Goal: Information Seeking & Learning: Learn about a topic

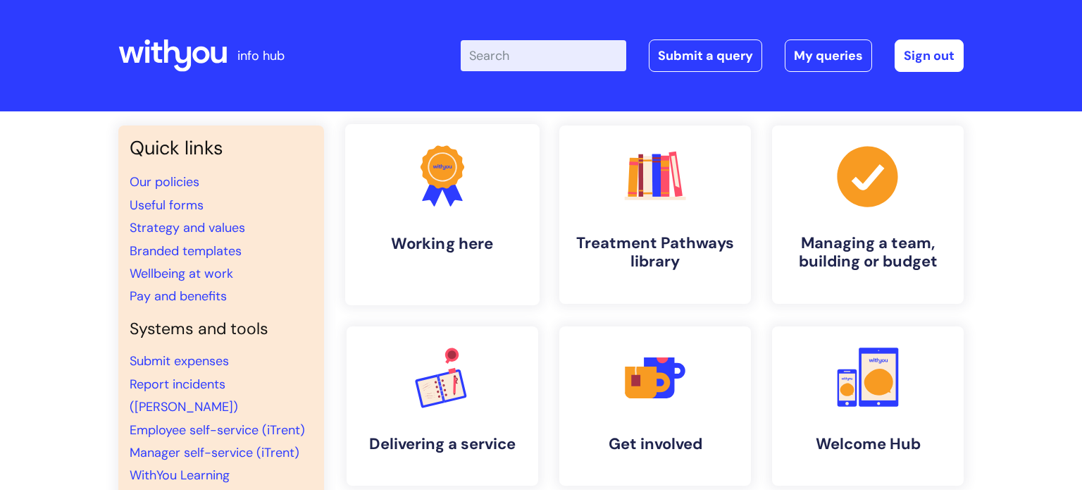
click at [457, 247] on h4 "Working here" at bounding box center [443, 243] width 172 height 19
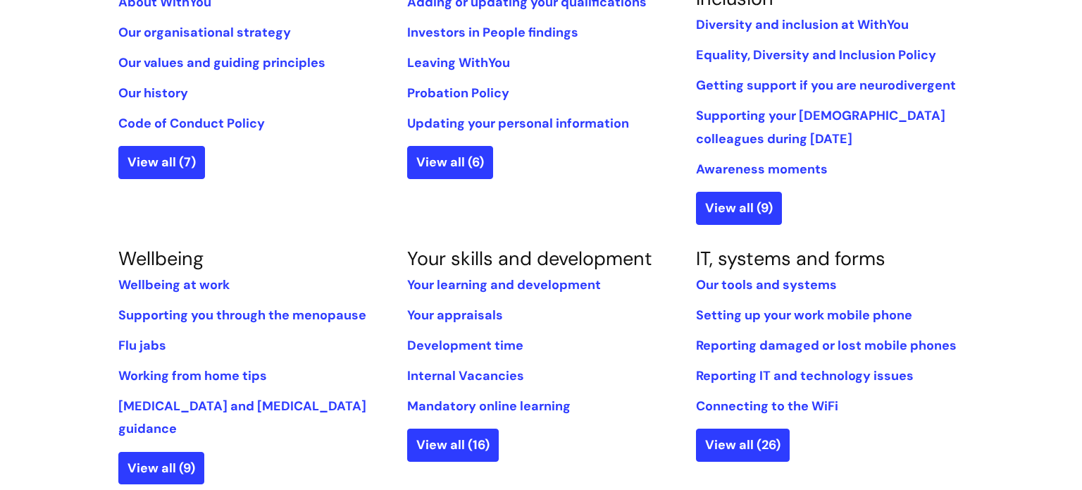
scroll to position [395, 0]
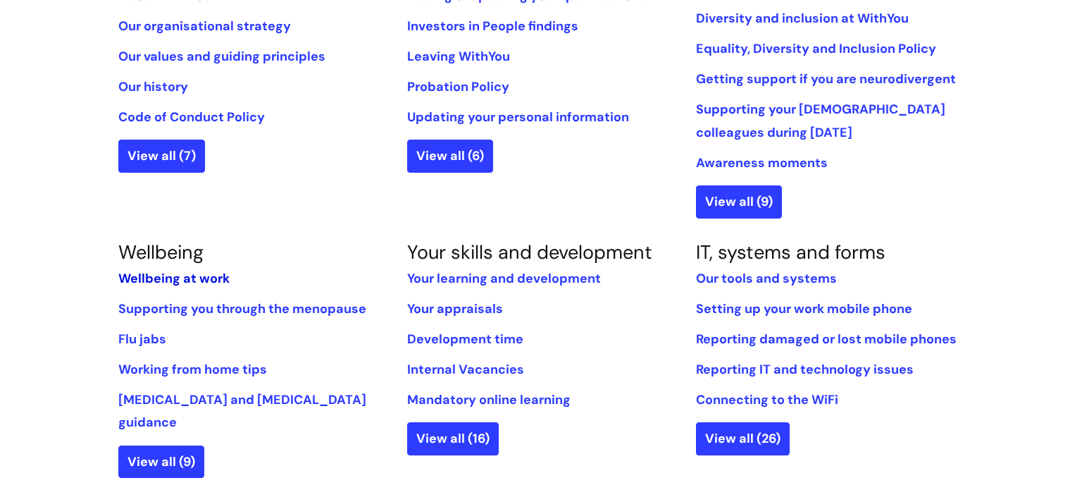
click at [158, 280] on link "Wellbeing at work" at bounding box center [173, 278] width 111 height 17
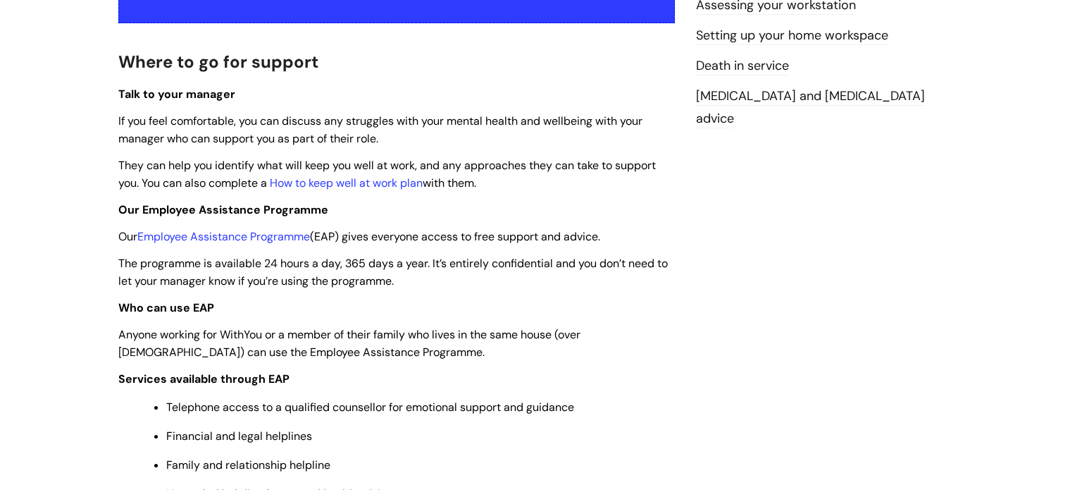
scroll to position [366, 0]
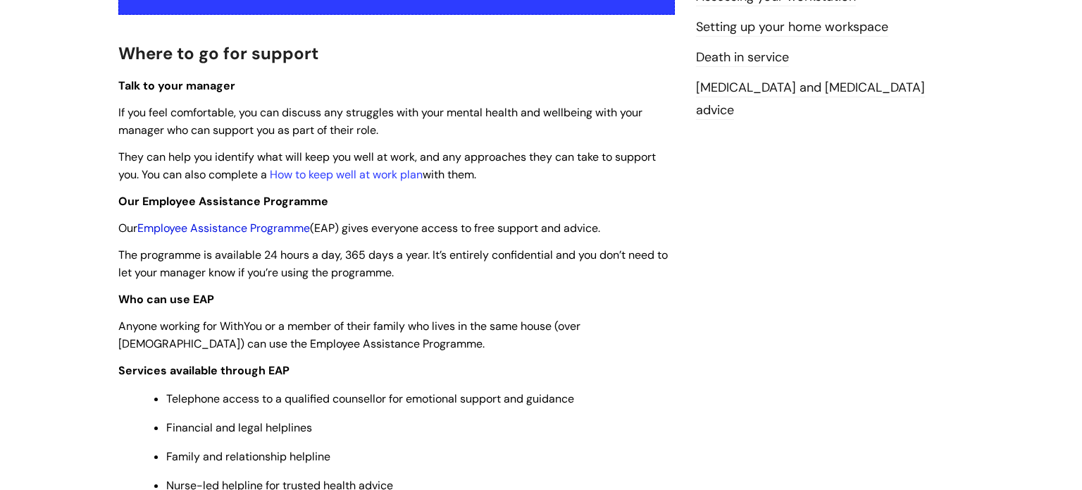
click at [205, 233] on link "Employee Assistance Programme" at bounding box center [223, 228] width 173 height 15
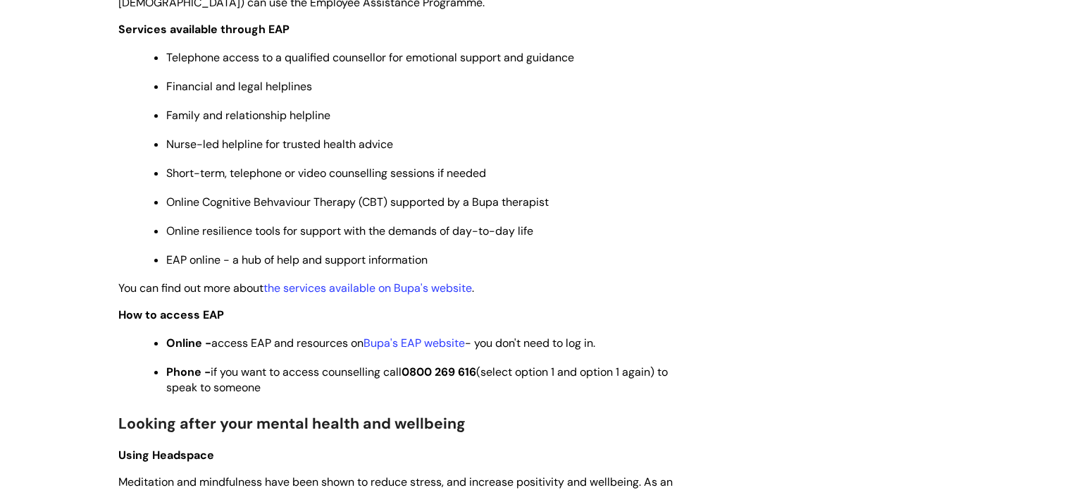
scroll to position [712, 0]
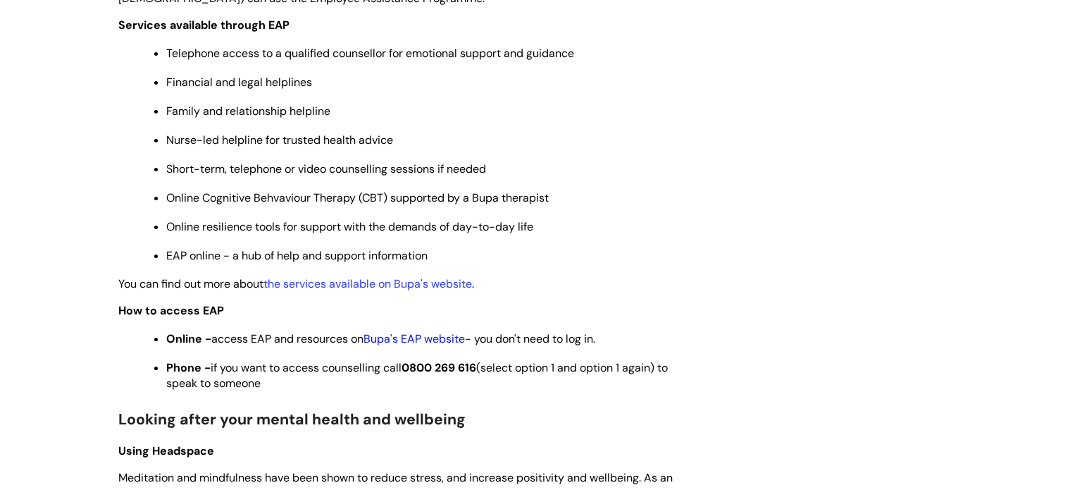
click at [421, 346] on link "Bupa's EAP website" at bounding box center [414, 338] width 101 height 15
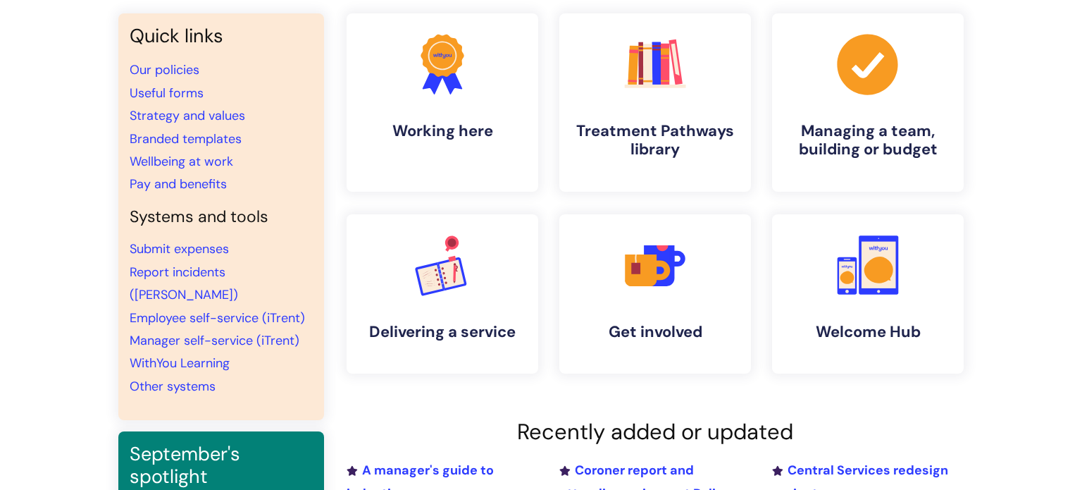
scroll to position [106, 0]
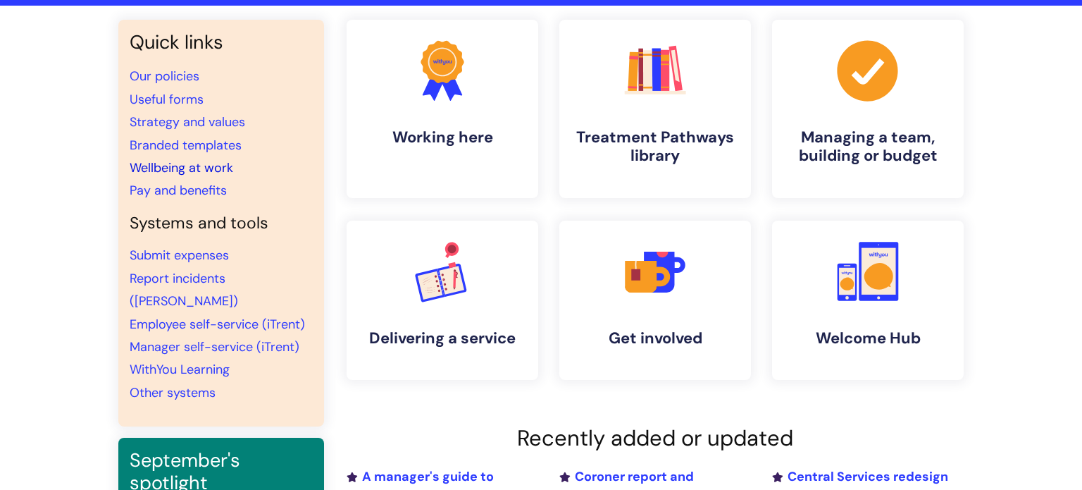
click at [177, 166] on link "Wellbeing at work" at bounding box center [182, 167] width 104 height 17
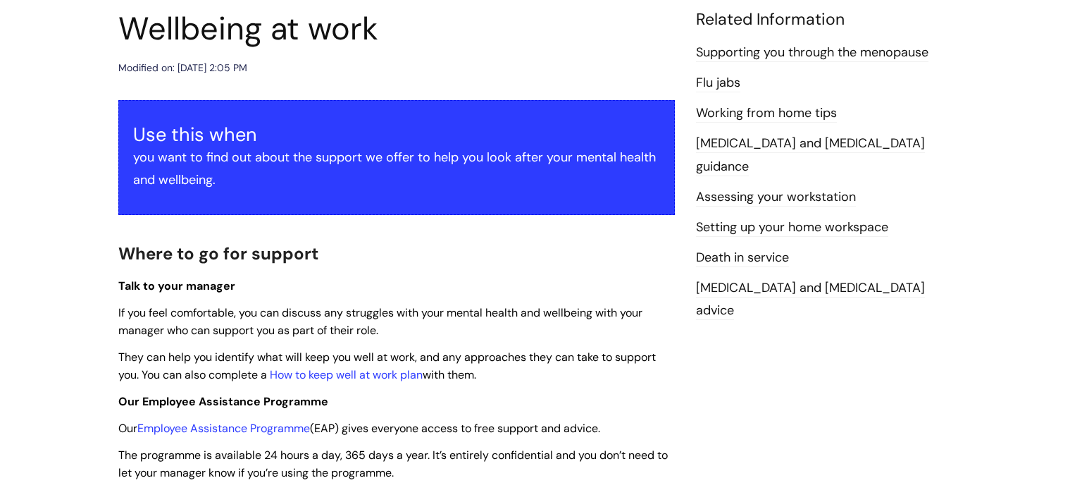
scroll to position [341, 0]
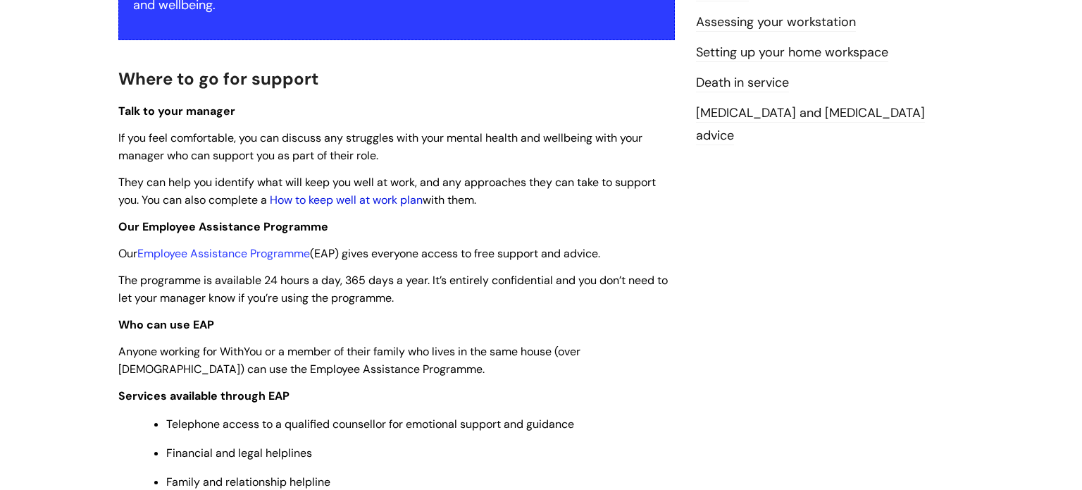
click at [402, 204] on link "How to keep well at work plan" at bounding box center [346, 199] width 153 height 15
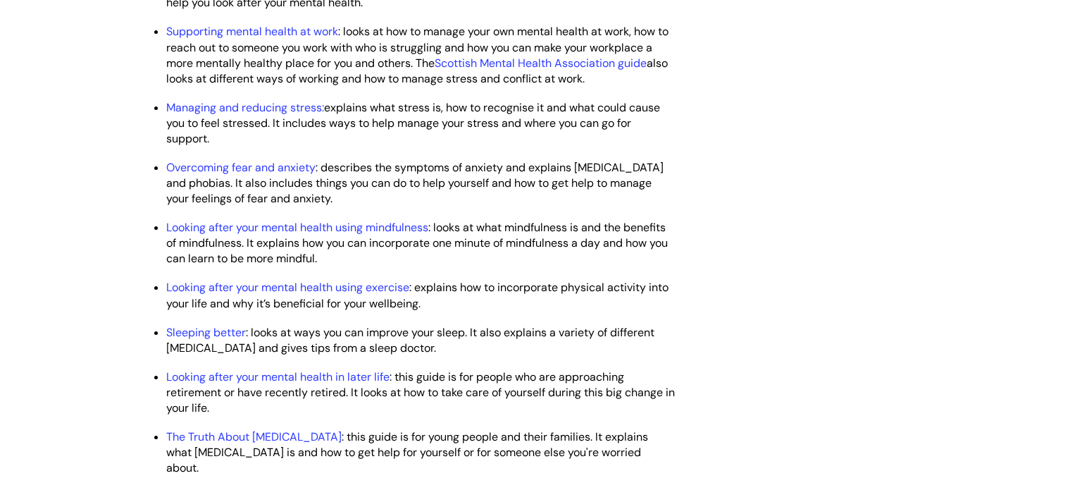
scroll to position [1909, 0]
click at [237, 116] on link "Managing and reducing stress:" at bounding box center [245, 108] width 158 height 15
